Goal: Transaction & Acquisition: Purchase product/service

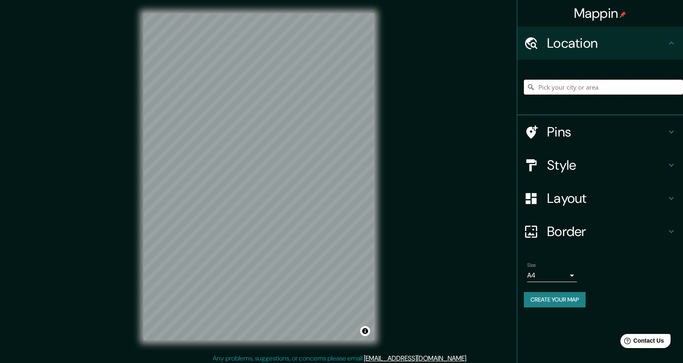
click at [573, 86] on input "Pick your city or area" at bounding box center [603, 87] width 159 height 15
type input "ь"
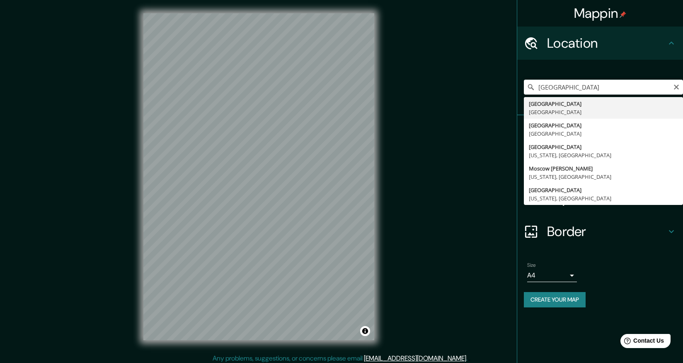
type input "[GEOGRAPHIC_DATA], [GEOGRAPHIC_DATA]"
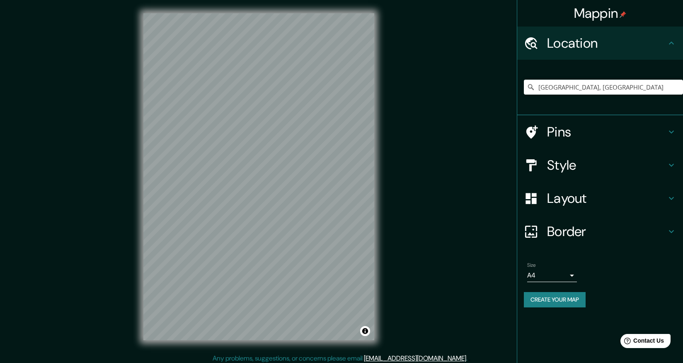
click at [559, 301] on button "Create your map" at bounding box center [555, 299] width 62 height 15
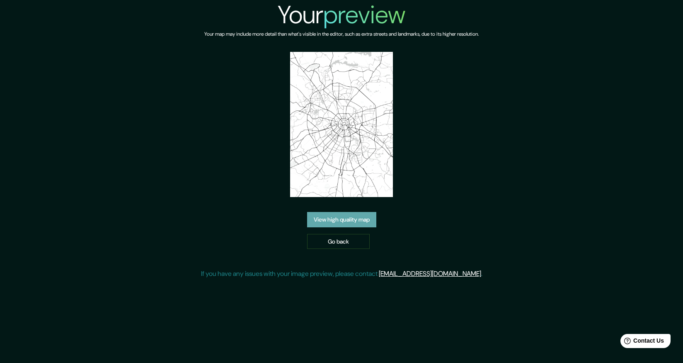
click at [360, 220] on link "View high quality map" at bounding box center [341, 219] width 69 height 15
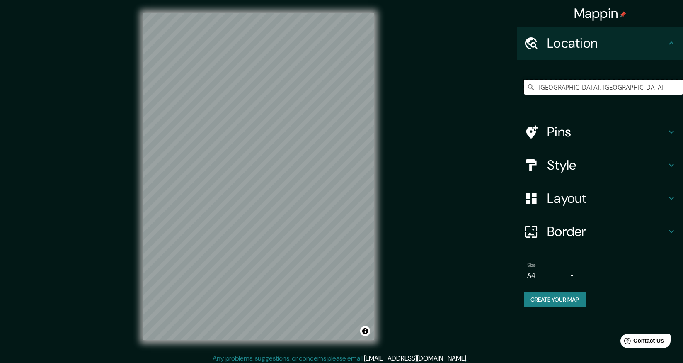
click at [591, 87] on input "[GEOGRAPHIC_DATA], [GEOGRAPHIC_DATA]" at bounding box center [603, 87] width 159 height 15
drag, startPoint x: 589, startPoint y: 88, endPoint x: 561, endPoint y: 86, distance: 28.2
click at [561, 86] on input "[GEOGRAPHIC_DATA], [GEOGRAPHIC_DATA]" at bounding box center [603, 87] width 159 height 15
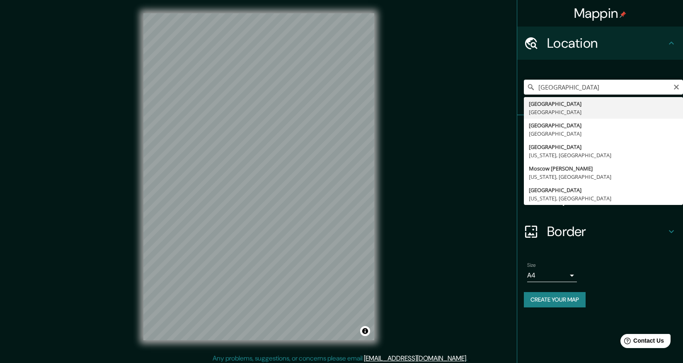
type input "[GEOGRAPHIC_DATA], [GEOGRAPHIC_DATA]"
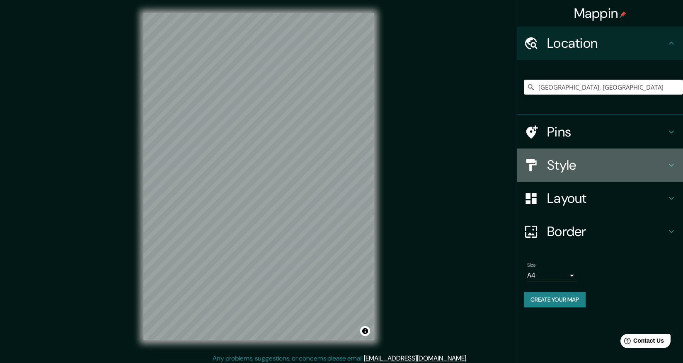
click at [601, 158] on h4 "Style" at bounding box center [606, 165] width 119 height 17
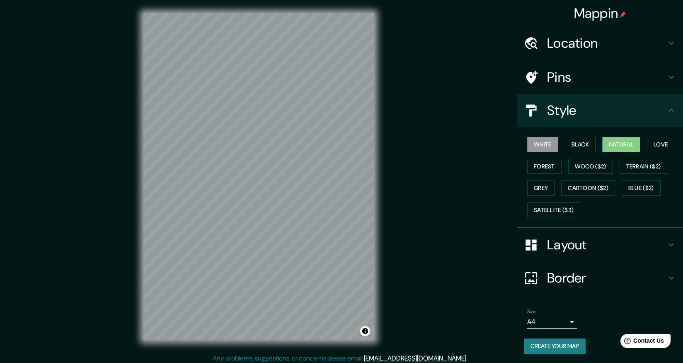
click at [617, 146] on button "Natural" at bounding box center [621, 144] width 38 height 15
click at [571, 324] on body "Mappin Location Moscow, Russia Pins Style White Black Natural Love Forest Wood …" at bounding box center [341, 181] width 683 height 363
click at [556, 331] on li "A3" at bounding box center [552, 330] width 50 height 15
click at [554, 346] on button "Create your map" at bounding box center [555, 345] width 62 height 15
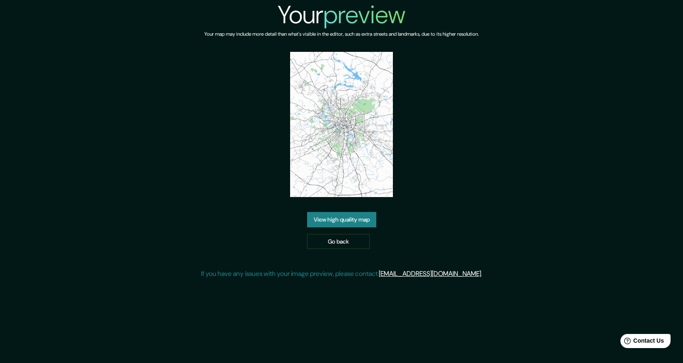
click at [338, 126] on img at bounding box center [341, 124] width 103 height 145
click at [339, 242] on link "Go back" at bounding box center [338, 241] width 63 height 15
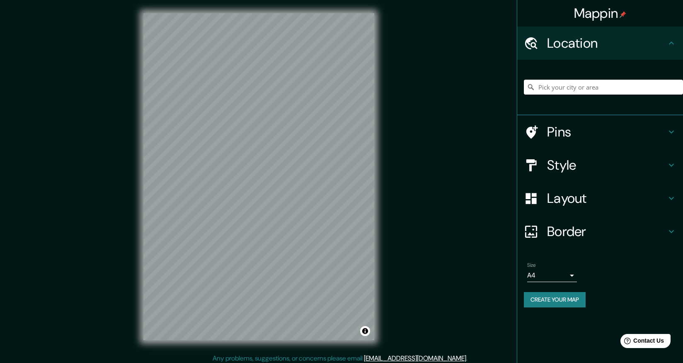
click at [599, 89] on input "Pick your city or area" at bounding box center [603, 87] width 159 height 15
click at [577, 87] on input "Pick your city or area" at bounding box center [603, 87] width 159 height 15
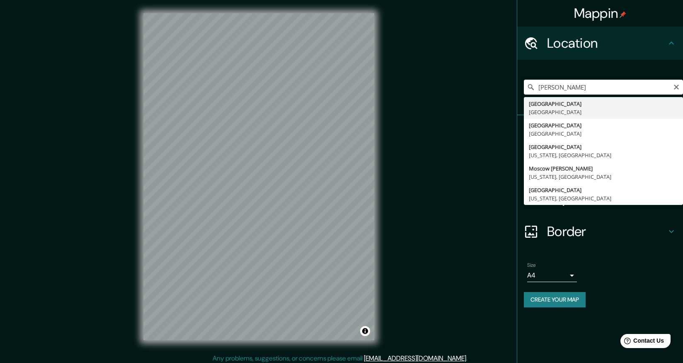
type input "Moscow, Russia"
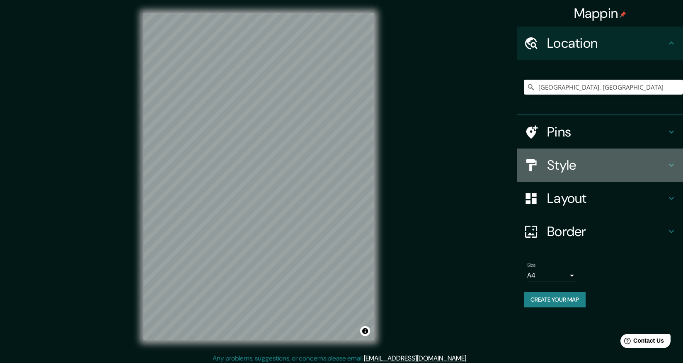
click at [586, 164] on h4 "Style" at bounding box center [606, 165] width 119 height 17
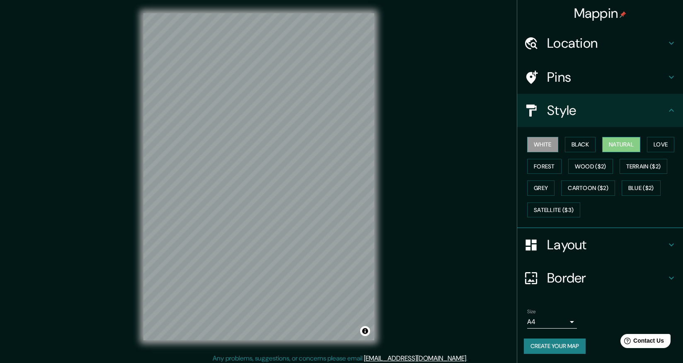
click at [633, 144] on button "Natural" at bounding box center [621, 144] width 38 height 15
click at [545, 143] on button "White" at bounding box center [542, 144] width 31 height 15
click at [582, 164] on button "Wood ($2)" at bounding box center [590, 166] width 45 height 15
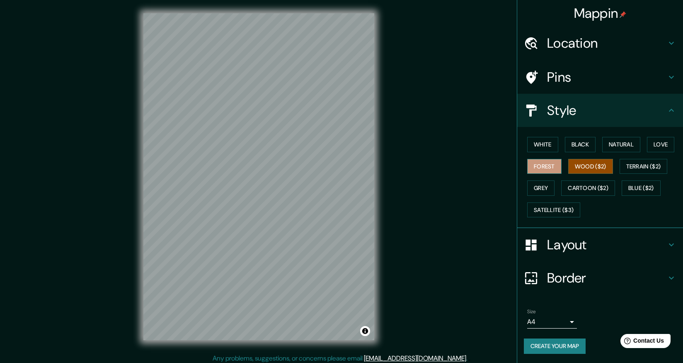
click at [549, 167] on button "Forest" at bounding box center [544, 166] width 34 height 15
click at [663, 145] on button "Love" at bounding box center [660, 144] width 27 height 15
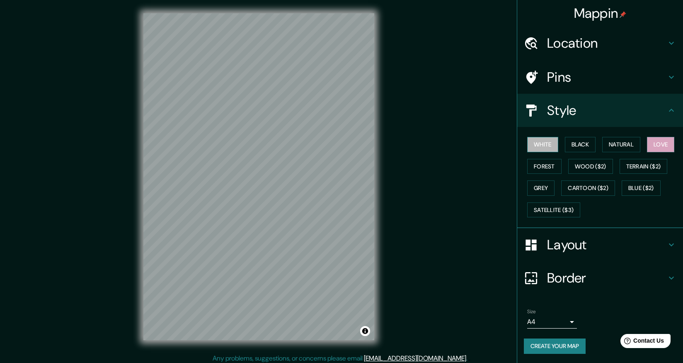
click at [550, 143] on button "White" at bounding box center [542, 144] width 31 height 15
click at [665, 146] on button "Love" at bounding box center [660, 144] width 27 height 15
click at [623, 146] on button "Natural" at bounding box center [621, 144] width 38 height 15
click at [589, 143] on button "Black" at bounding box center [580, 144] width 31 height 15
click at [550, 145] on button "White" at bounding box center [542, 144] width 31 height 15
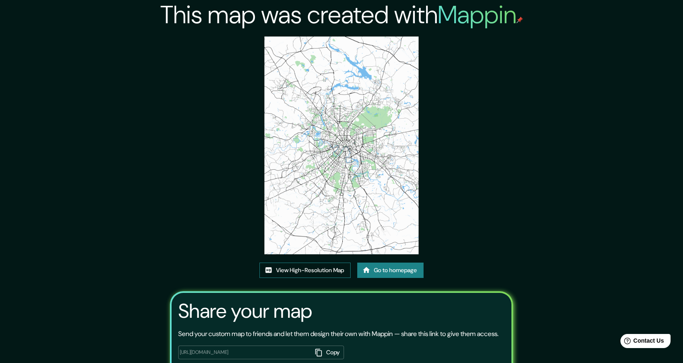
click at [335, 271] on link "View High-Resolution Map" at bounding box center [304, 269] width 91 height 15
